Goal: Task Accomplishment & Management: Manage account settings

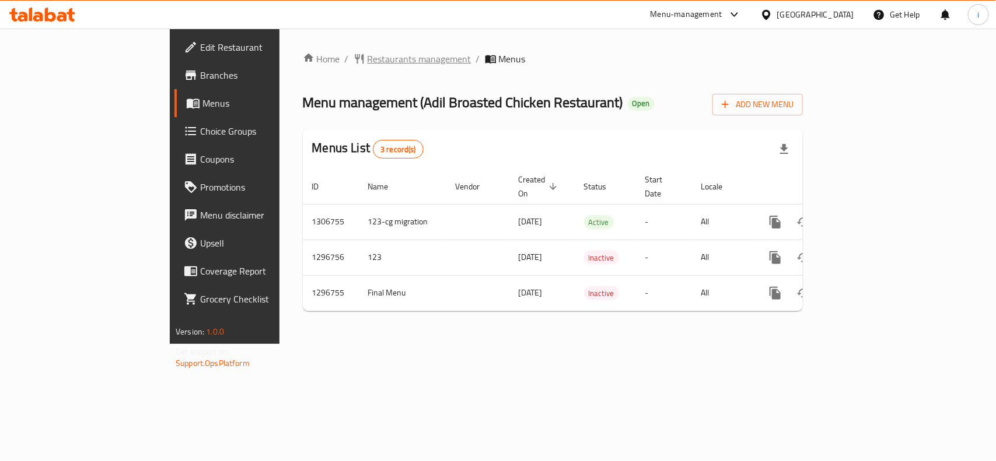
click at [368, 57] on span "Restaurants management" at bounding box center [420, 59] width 104 height 14
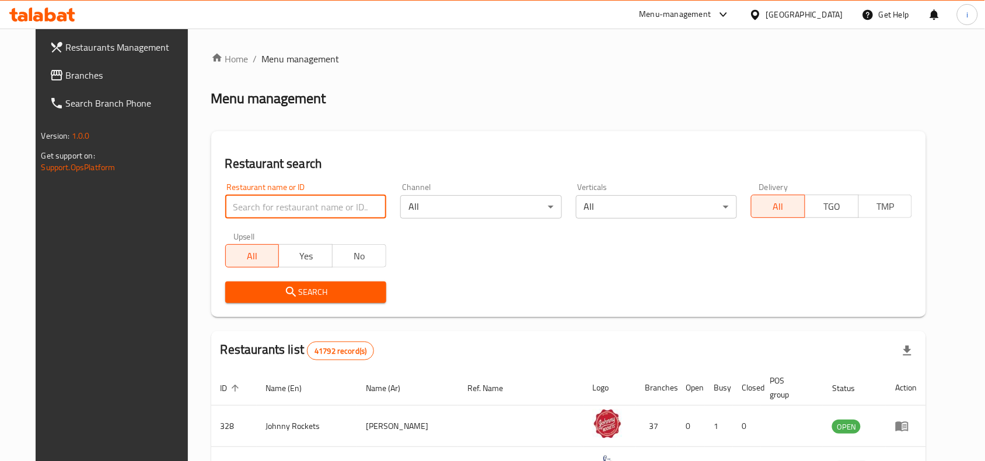
click at [310, 207] on input "search" at bounding box center [305, 206] width 161 height 23
paste input "620657"
type input "620657"
click at [306, 287] on span "Search" at bounding box center [306, 292] width 142 height 15
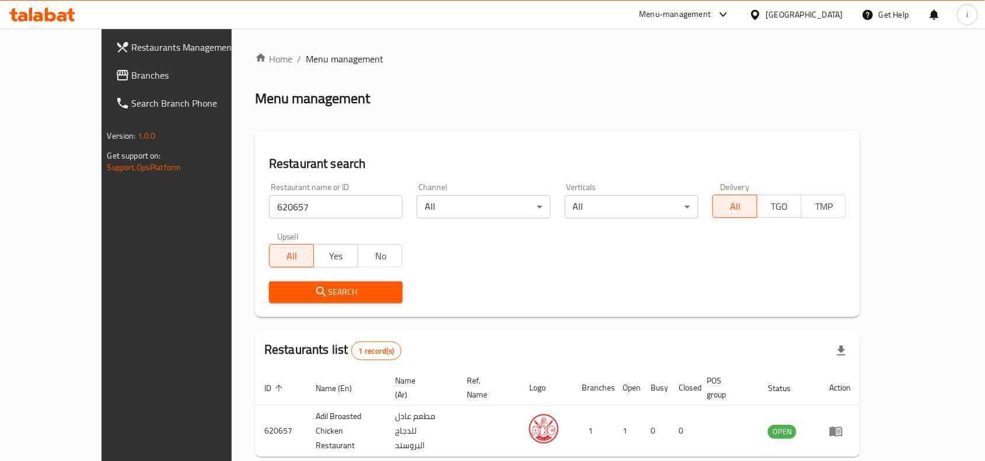
scroll to position [36, 0]
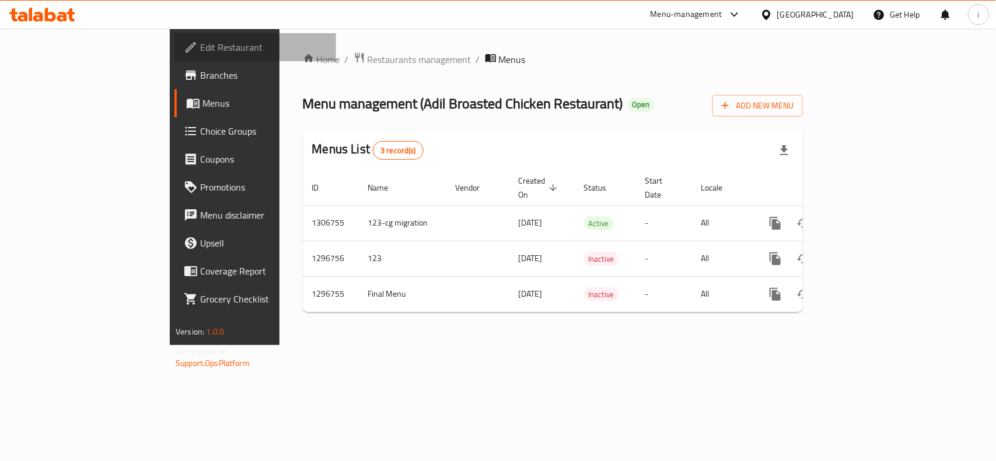
click at [200, 44] on span "Edit Restaurant" at bounding box center [263, 47] width 127 height 14
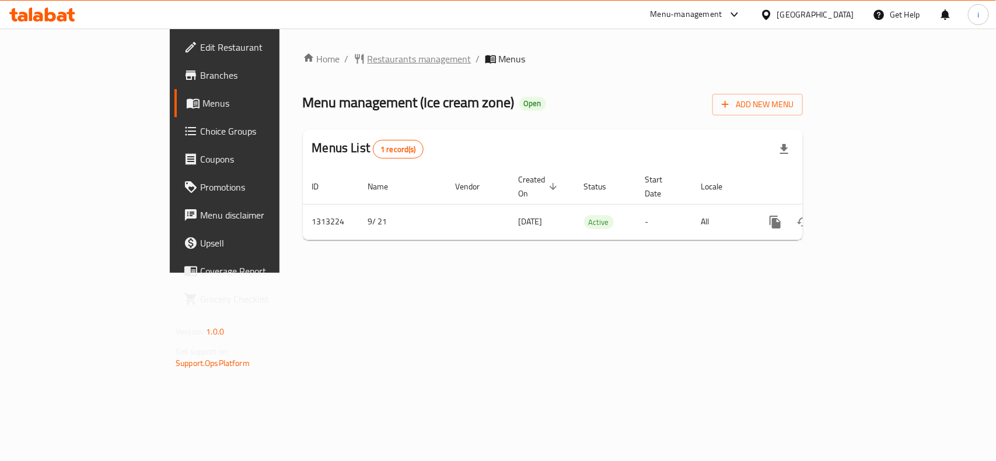
click at [368, 60] on span "Restaurants management" at bounding box center [420, 59] width 104 height 14
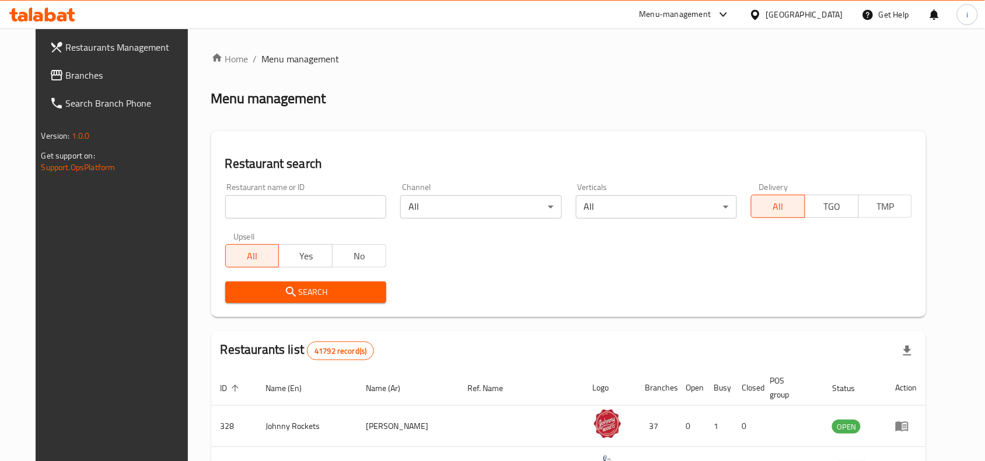
click at [302, 203] on input "search" at bounding box center [305, 206] width 161 height 23
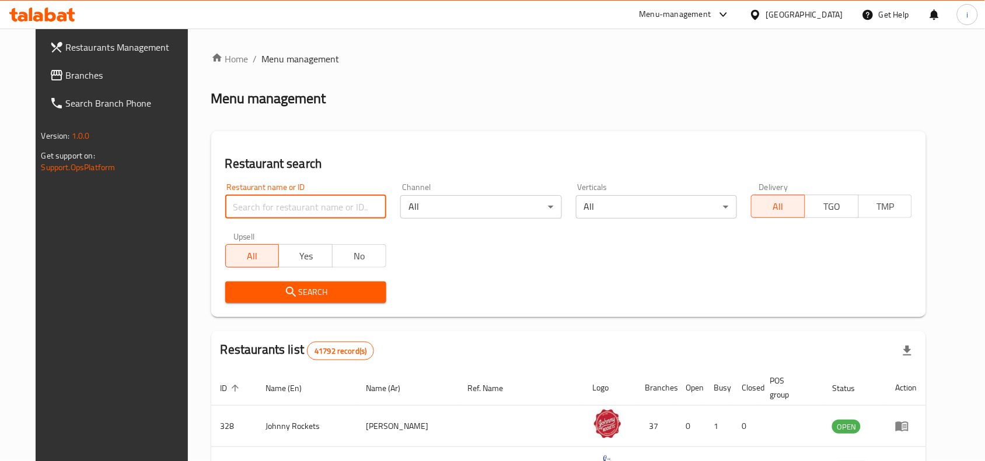
paste input "706275"
type input "706275"
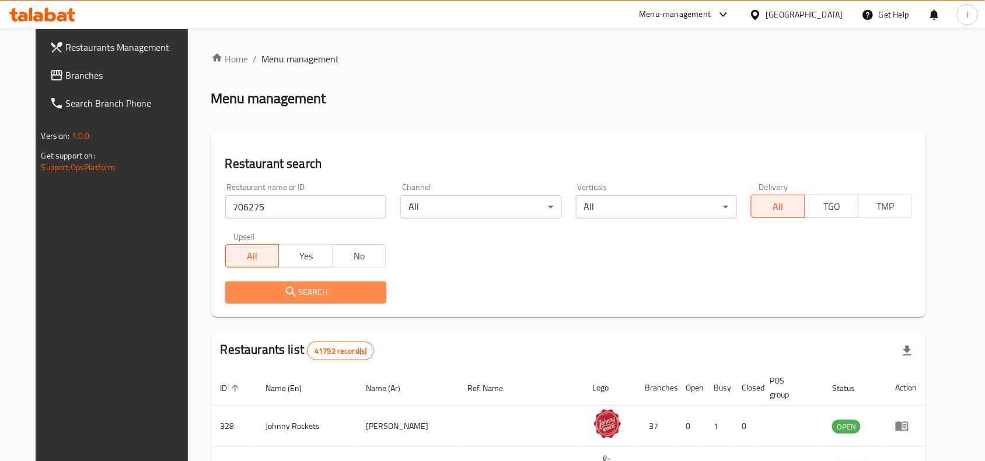
click at [305, 289] on span "Search" at bounding box center [306, 292] width 142 height 15
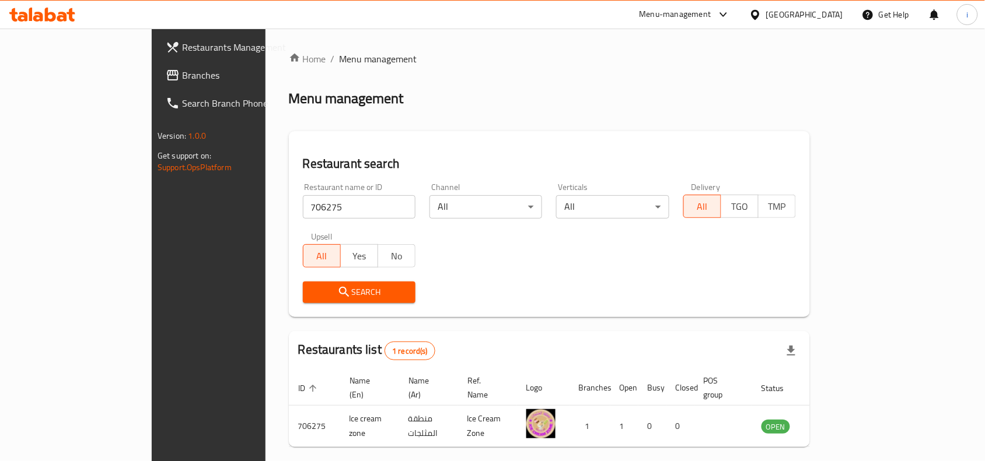
scroll to position [36, 0]
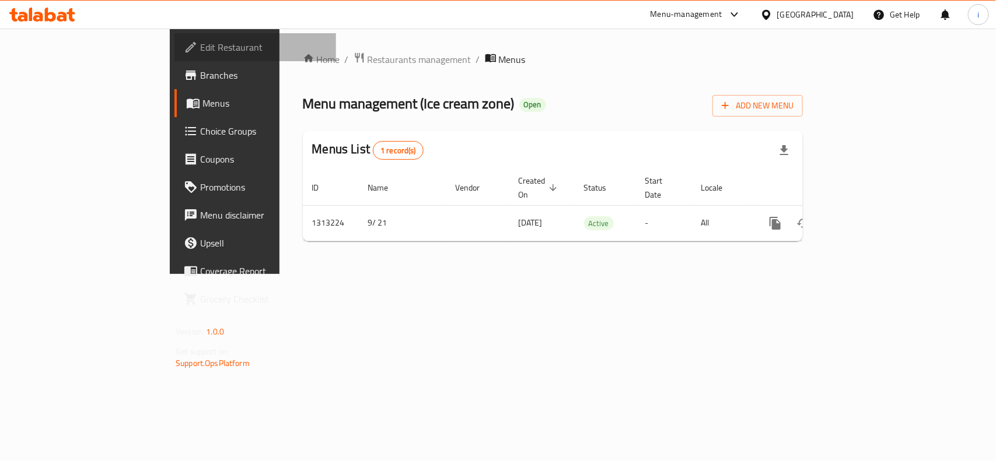
click at [200, 45] on span "Edit Restaurant" at bounding box center [263, 47] width 127 height 14
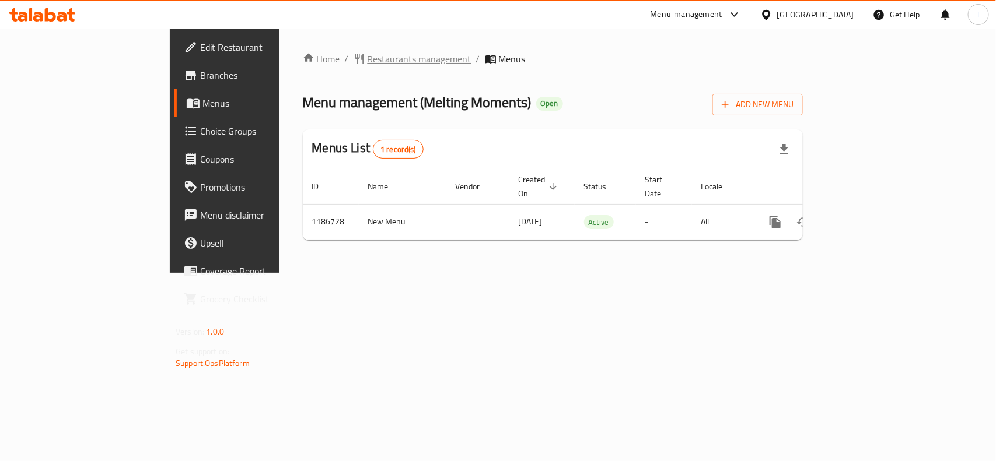
click at [368, 60] on span "Restaurants management" at bounding box center [420, 59] width 104 height 14
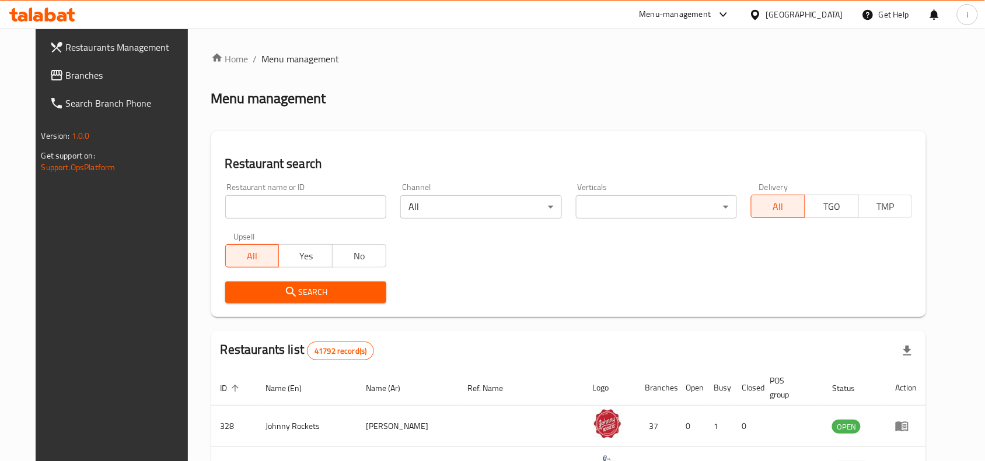
click at [314, 203] on input "search" at bounding box center [305, 206] width 161 height 23
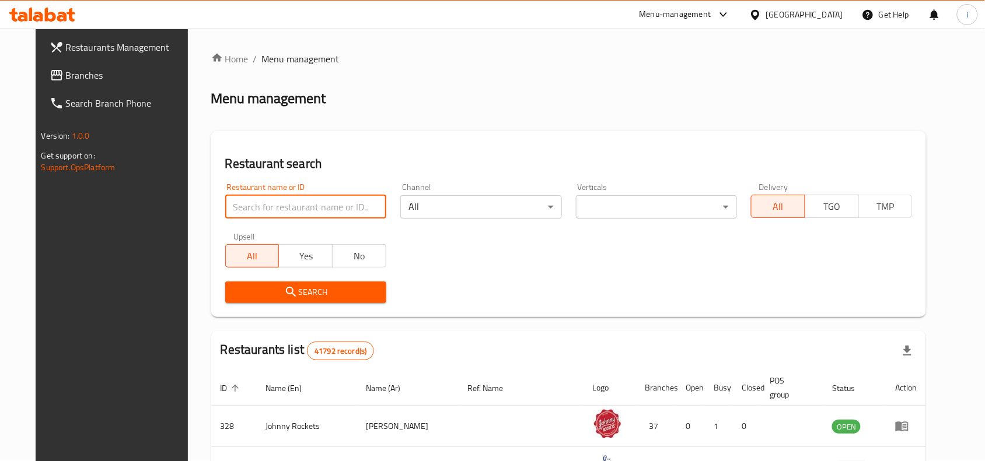
click at [314, 203] on input "search" at bounding box center [305, 206] width 161 height 23
paste input "666733"
type input "666733"
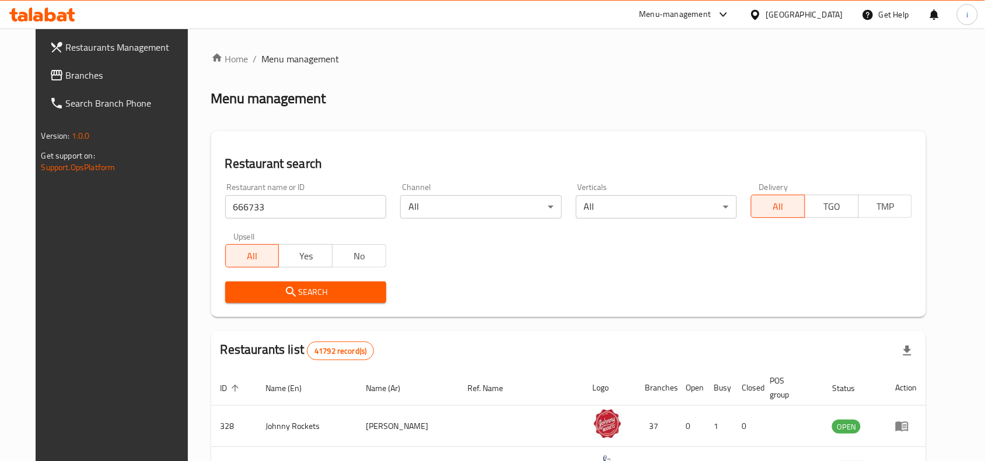
click at [301, 289] on span "Search" at bounding box center [306, 292] width 142 height 15
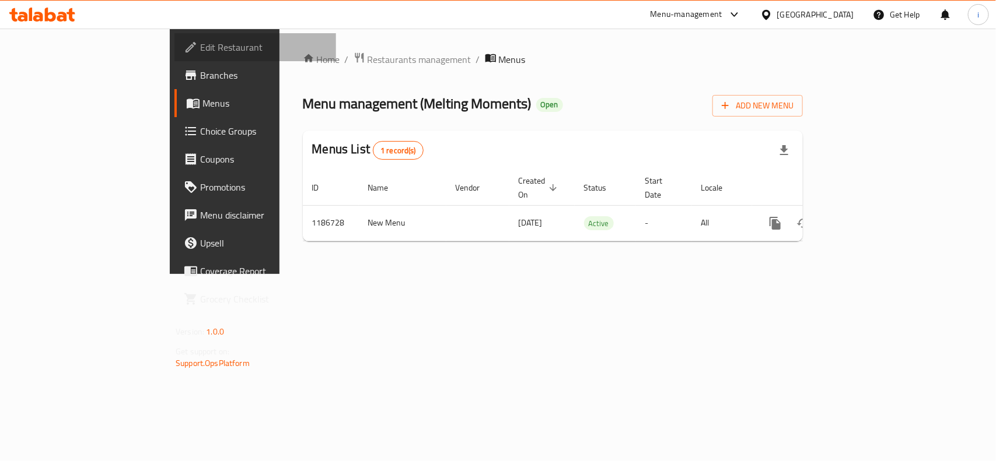
click at [200, 50] on span "Edit Restaurant" at bounding box center [263, 47] width 127 height 14
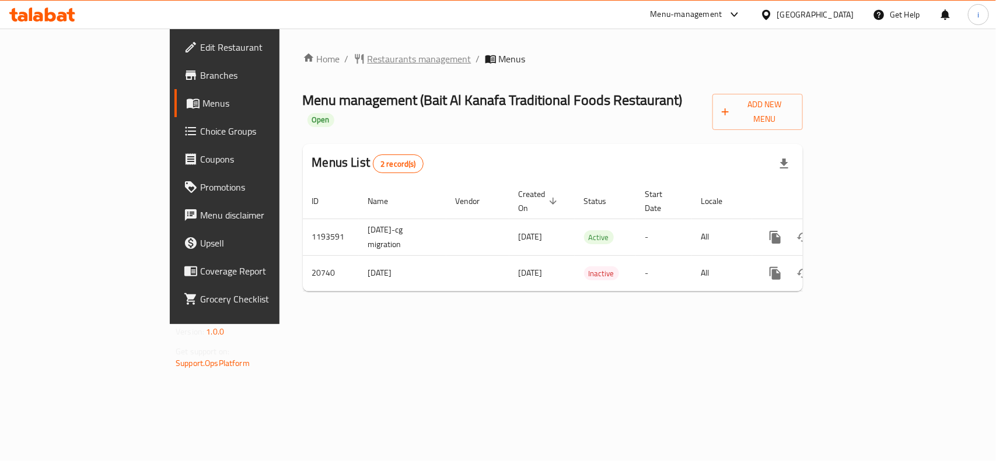
click at [368, 60] on span "Restaurants management" at bounding box center [420, 59] width 104 height 14
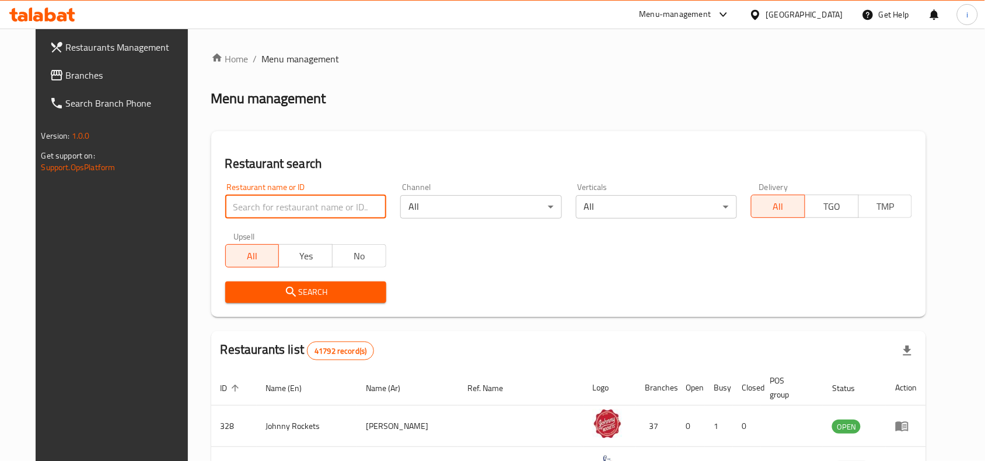
click at [302, 203] on input "search" at bounding box center [305, 206] width 161 height 23
paste input "10852"
type input "10852"
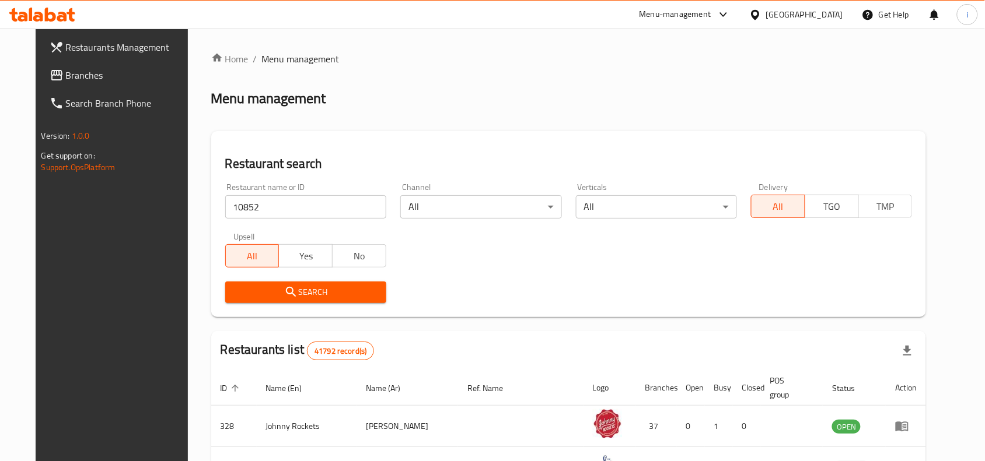
click at [284, 291] on icon "submit" at bounding box center [291, 292] width 14 height 14
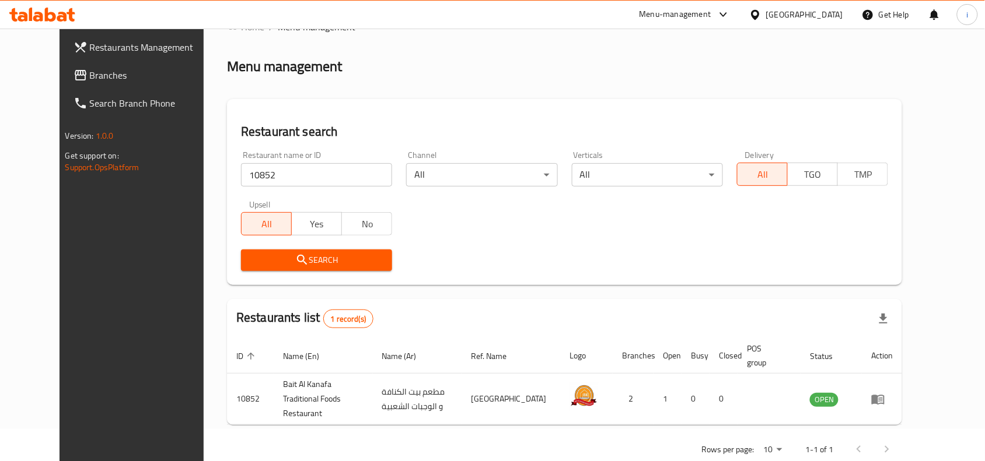
scroll to position [50, 0]
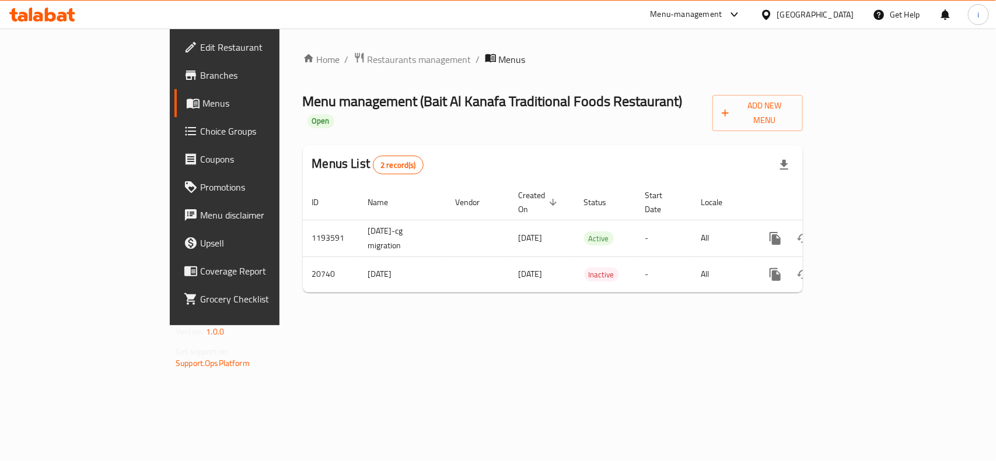
click at [200, 48] on span "Edit Restaurant" at bounding box center [263, 47] width 127 height 14
